Goal: Task Accomplishment & Management: Complete application form

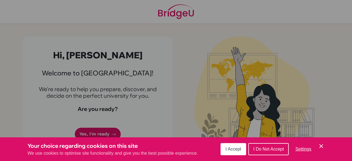
click at [320, 147] on icon "Cookie Control Close Icon" at bounding box center [321, 146] width 7 height 7
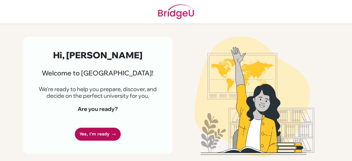
click at [96, 129] on link "Yes, I'm ready" at bounding box center [98, 133] width 46 height 13
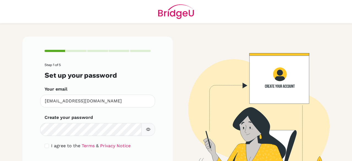
click at [142, 132] on button "button" at bounding box center [148, 129] width 14 height 13
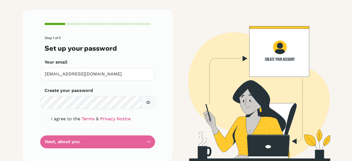
scroll to position [28, 0]
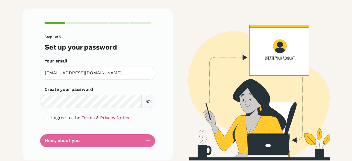
click at [111, 138] on form "Step 1 of 5 Set up your password Your email [EMAIL_ADDRESS][DOMAIN_NAME] Invali…" at bounding box center [97, 91] width 106 height 112
click at [146, 140] on form "Step 1 of 5 Set up your password Your email [EMAIL_ADDRESS][DOMAIN_NAME] Invali…" at bounding box center [97, 91] width 106 height 112
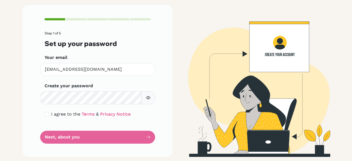
click at [112, 138] on form "Step 1 of 5 Set up your password Your email [EMAIL_ADDRESS][DOMAIN_NAME] Invali…" at bounding box center [97, 87] width 106 height 112
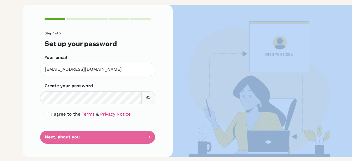
click at [112, 138] on form "Step 1 of 5 Set up your password Your email [EMAIL_ADDRESS][DOMAIN_NAME] Invali…" at bounding box center [97, 87] width 106 height 112
click at [179, 106] on img at bounding box center [254, 80] width 313 height 151
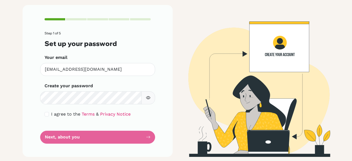
click at [153, 111] on div "Step 1 of 5 Set up your password Your email [EMAIL_ADDRESS][DOMAIN_NAME] Invali…" at bounding box center [98, 80] width 150 height 151
click at [44, 113] on input "checkbox" at bounding box center [46, 114] width 4 height 4
checkbox input "true"
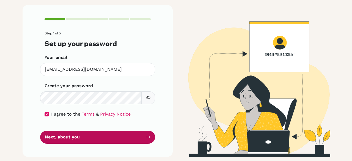
click at [67, 136] on button "Next, about you" at bounding box center [97, 136] width 115 height 13
